Goal: Navigation & Orientation: Find specific page/section

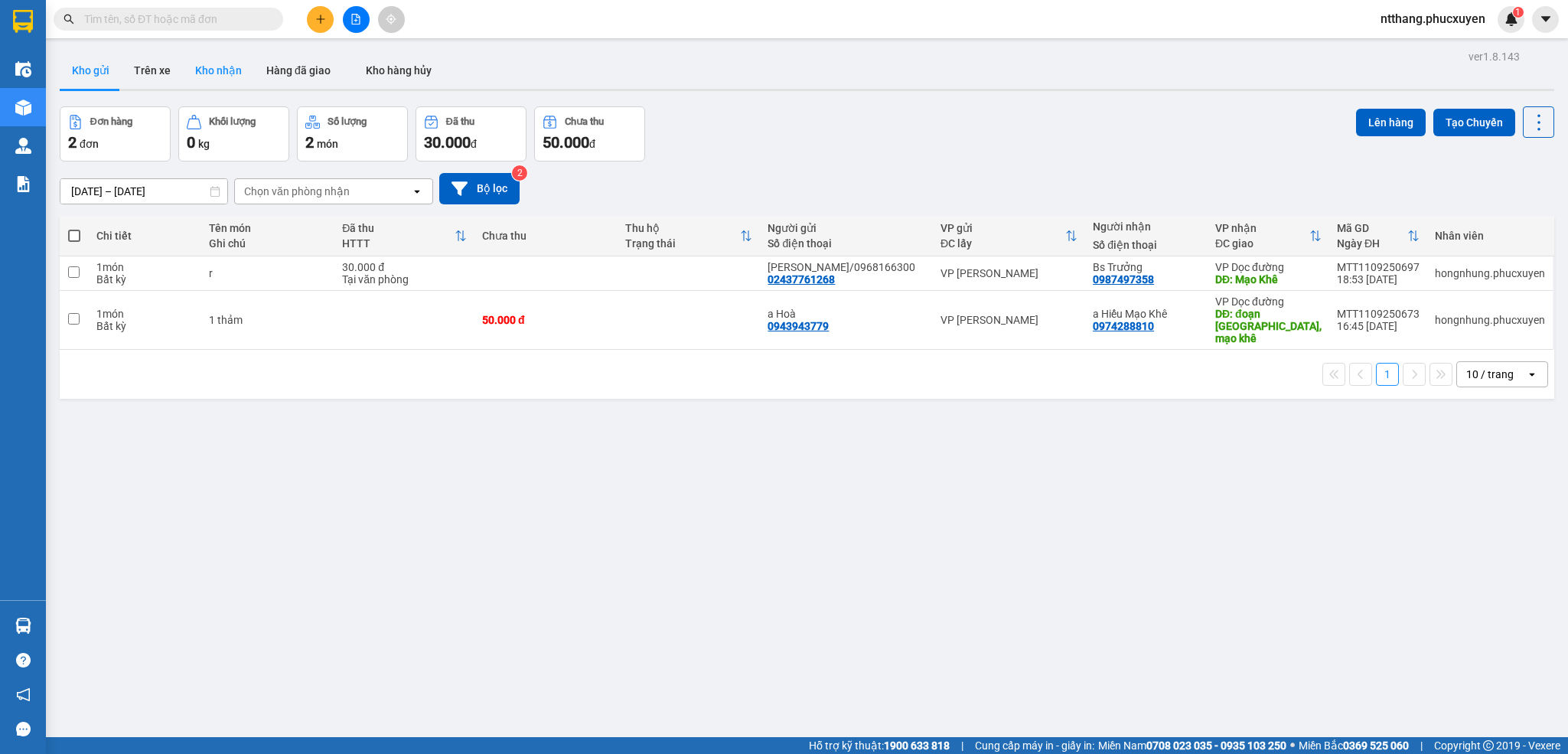
click at [219, 72] on button "Kho nhận" at bounding box center [219, 69] width 71 height 37
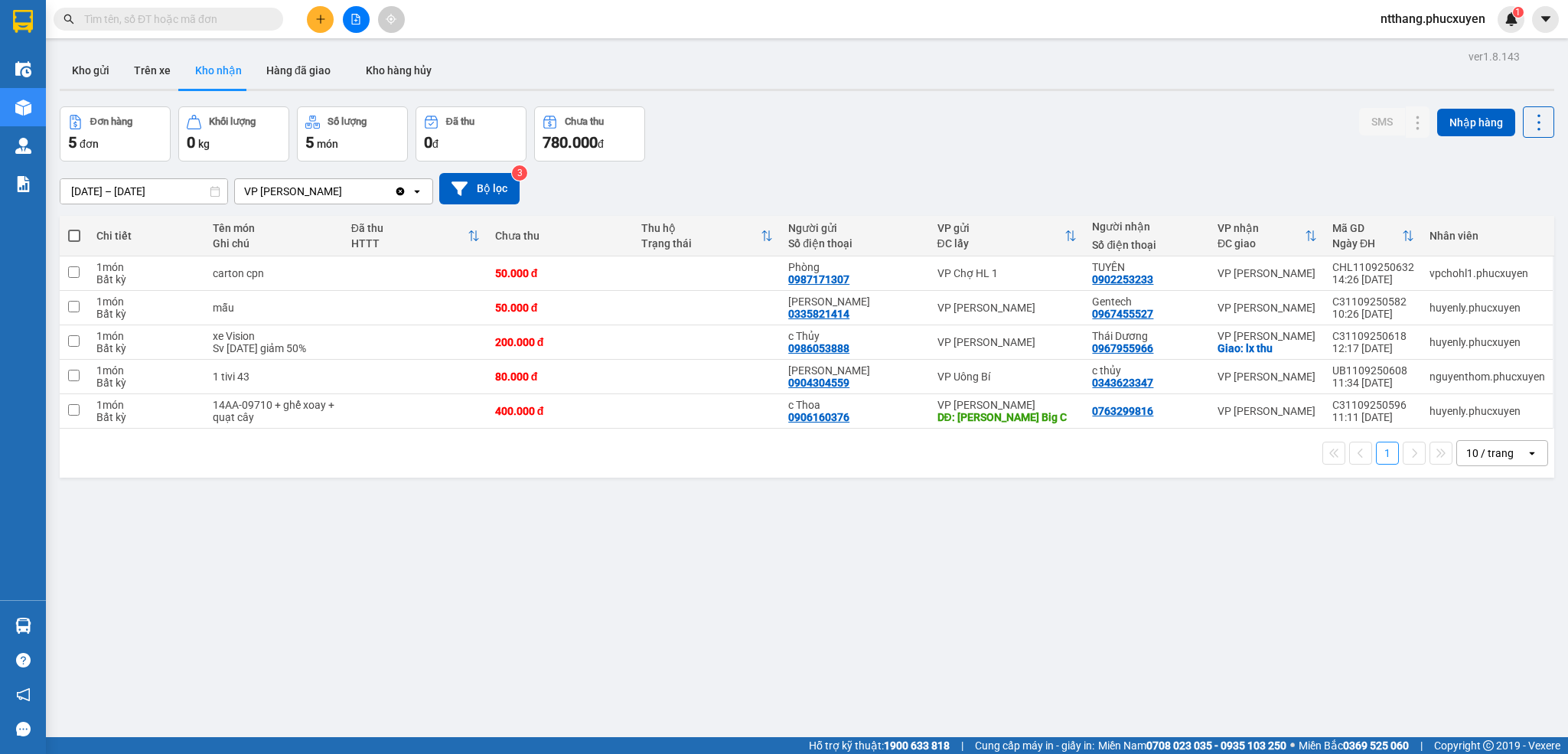
click at [1029, 151] on div "Đơn hàng 5 đơn Khối lượng 0 kg Số lượng 5 món Đã thu 0 đ Chưa thu 780.000 đ SMS…" at bounding box center [807, 133] width 1495 height 55
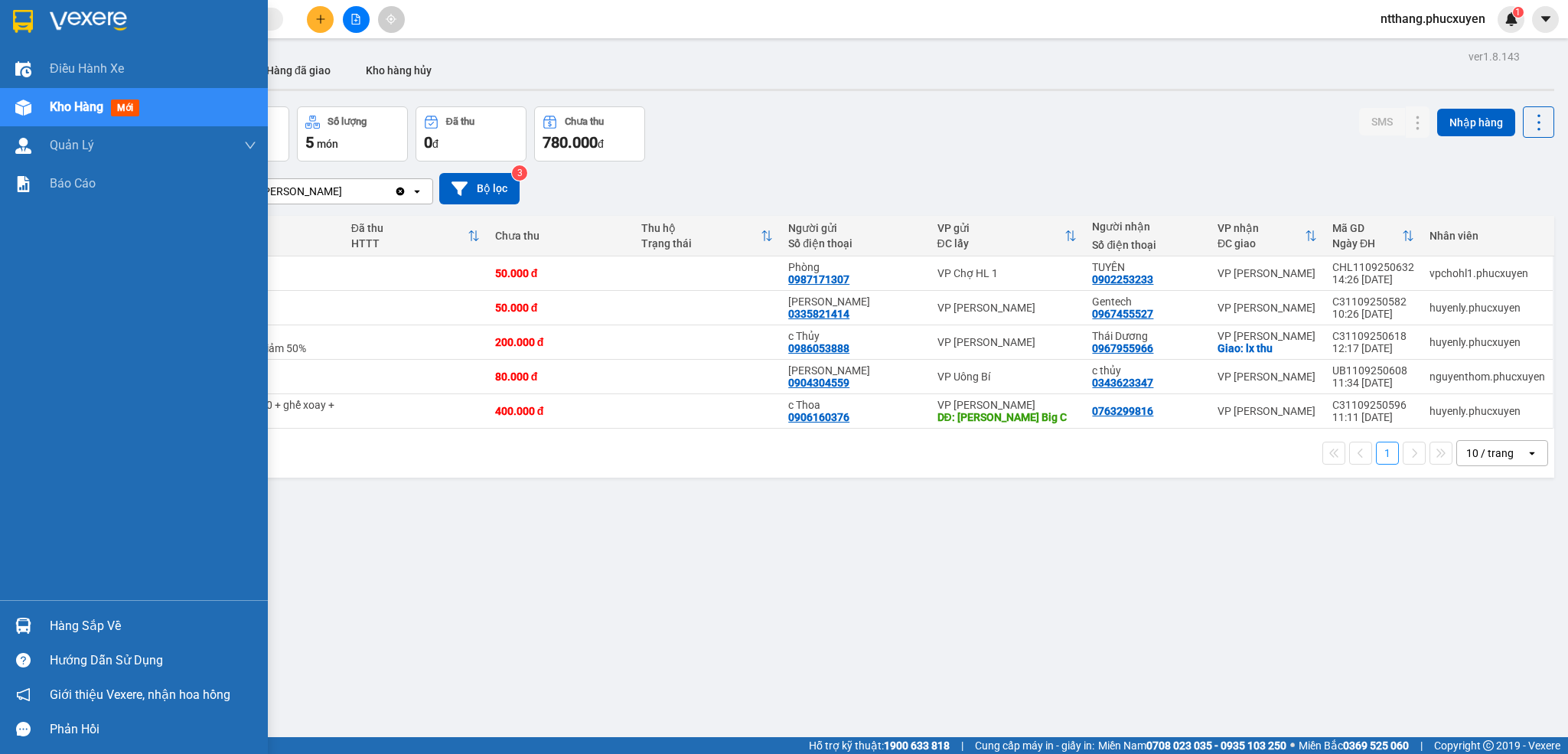
click at [23, 627] on img at bounding box center [23, 625] width 16 height 16
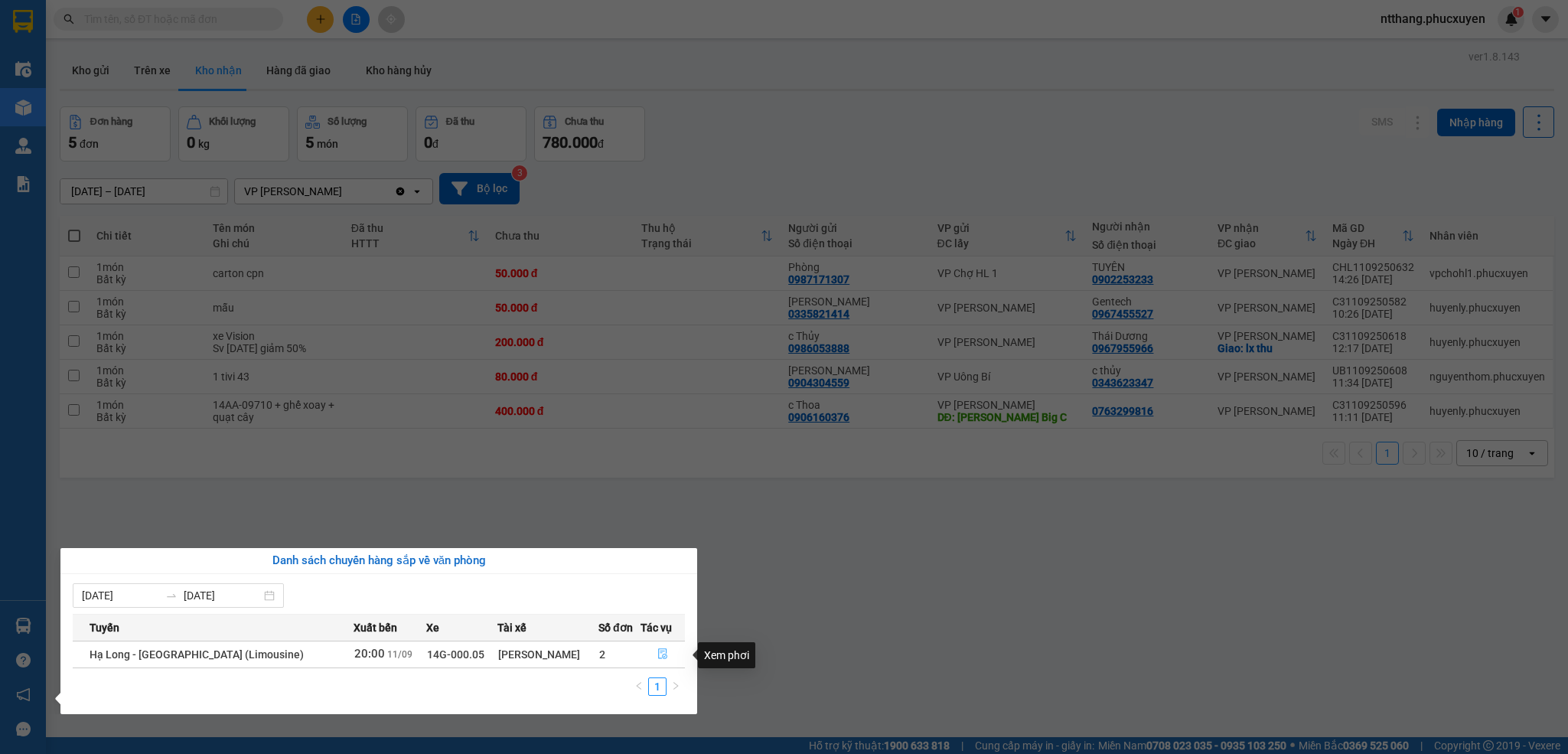
click at [657, 657] on icon "file-done" at bounding box center [662, 653] width 10 height 10
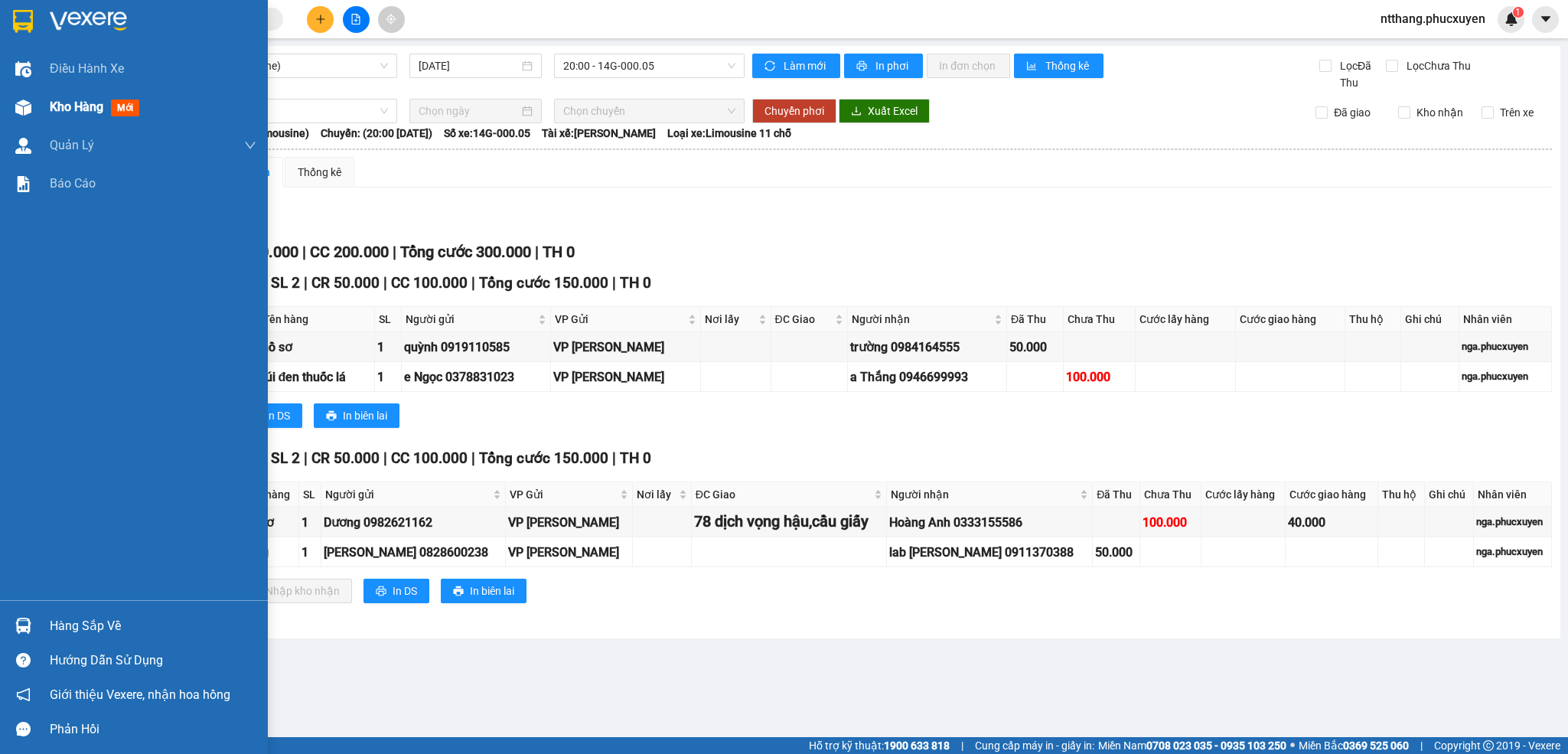
click at [32, 101] on div at bounding box center [23, 107] width 27 height 27
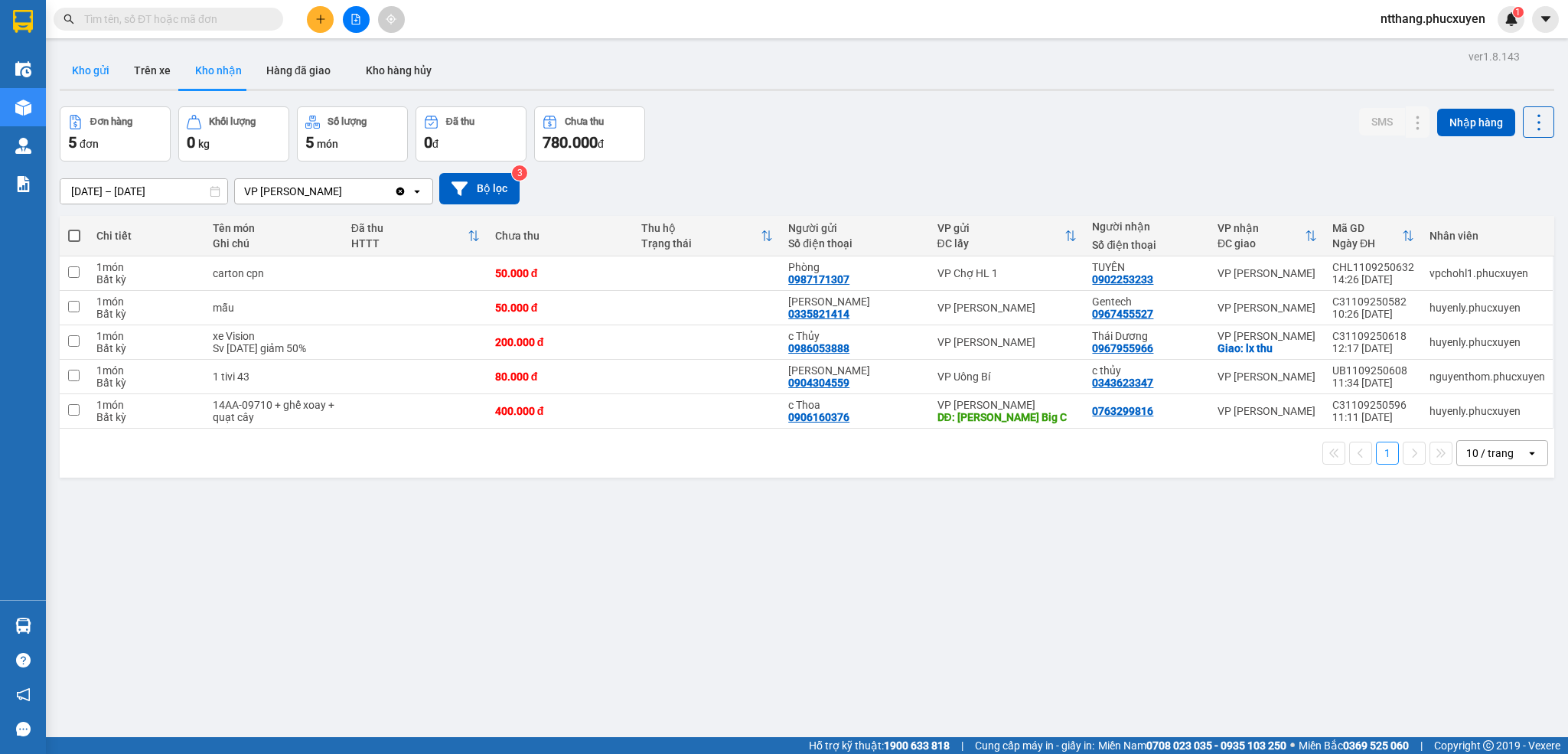
click at [85, 60] on button "Kho gửi" at bounding box center [91, 69] width 62 height 37
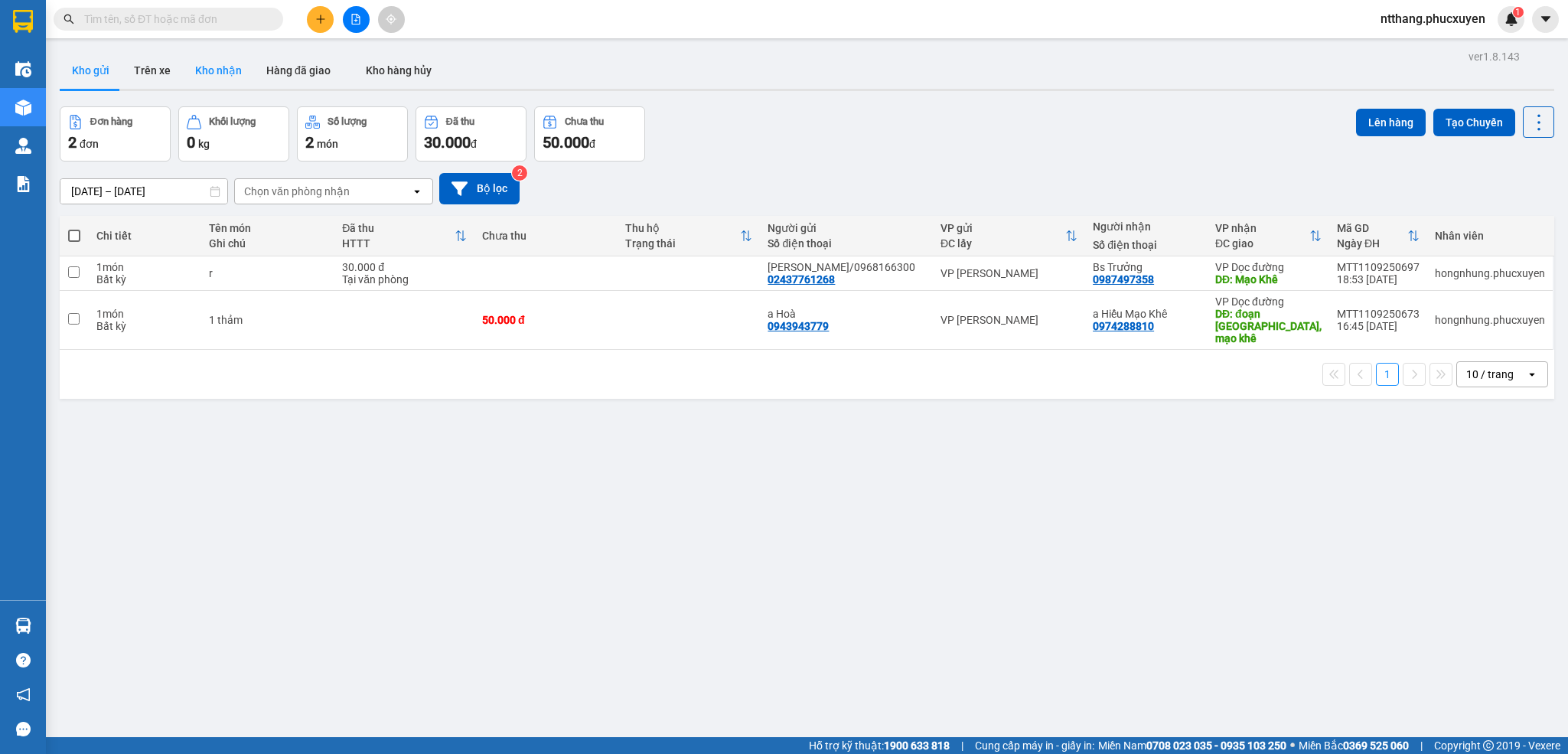
click at [225, 63] on button "Kho nhận" at bounding box center [219, 69] width 71 height 37
